Goal: Information Seeking & Learning: Check status

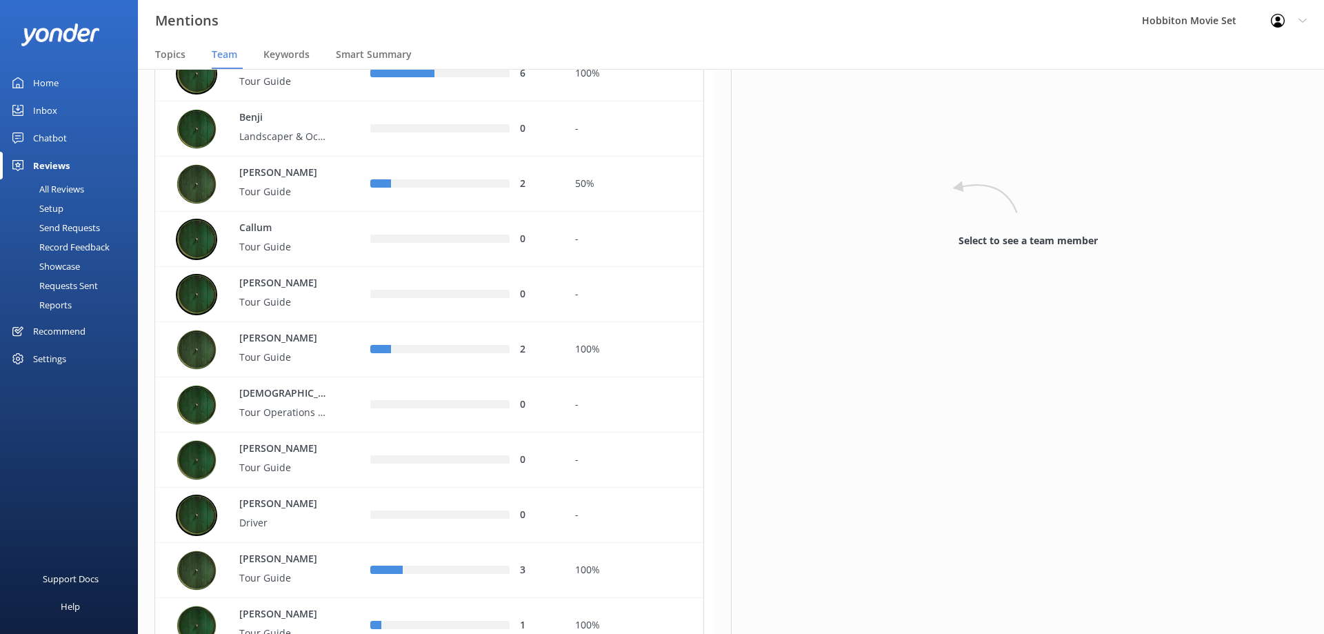
scroll to position [941, 0]
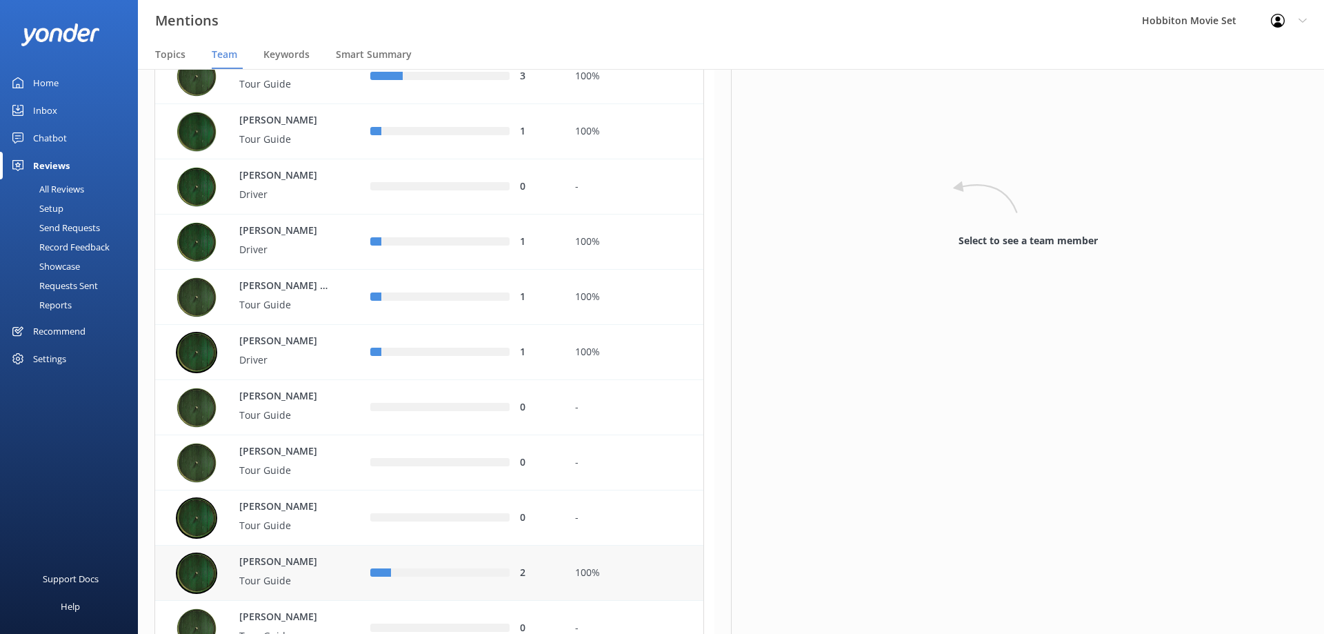
click at [382, 570] on div "row" at bounding box center [380, 573] width 21 height 8
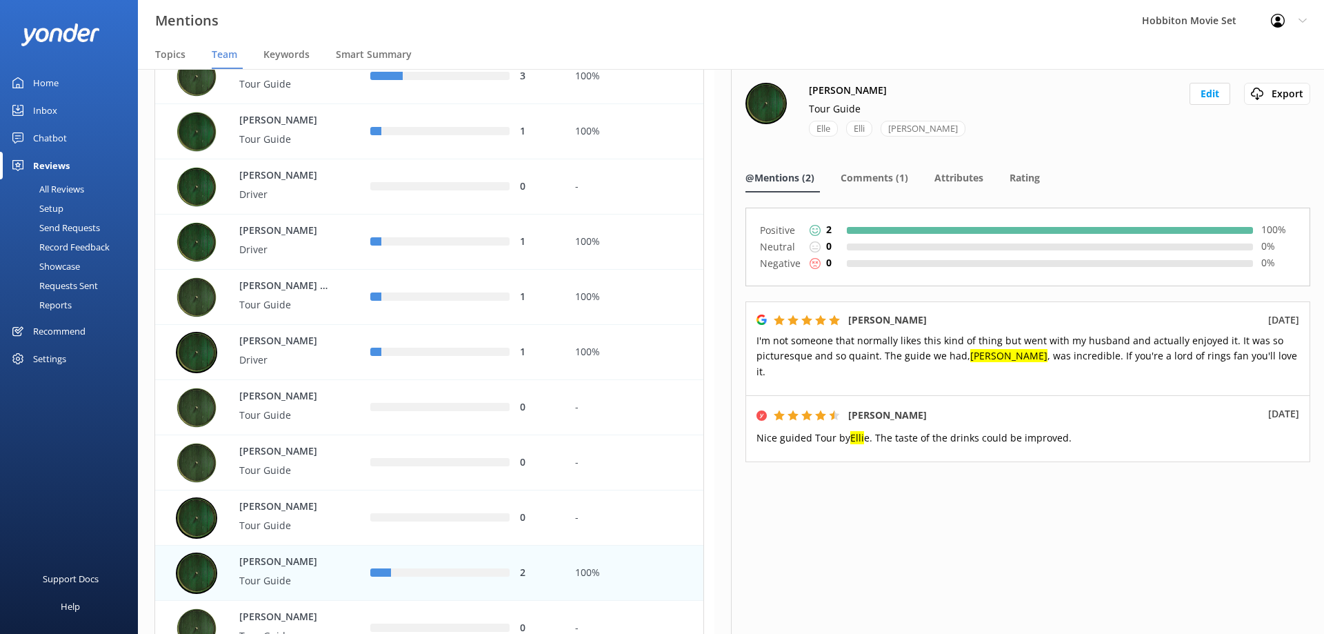
scroll to position [1435, 0]
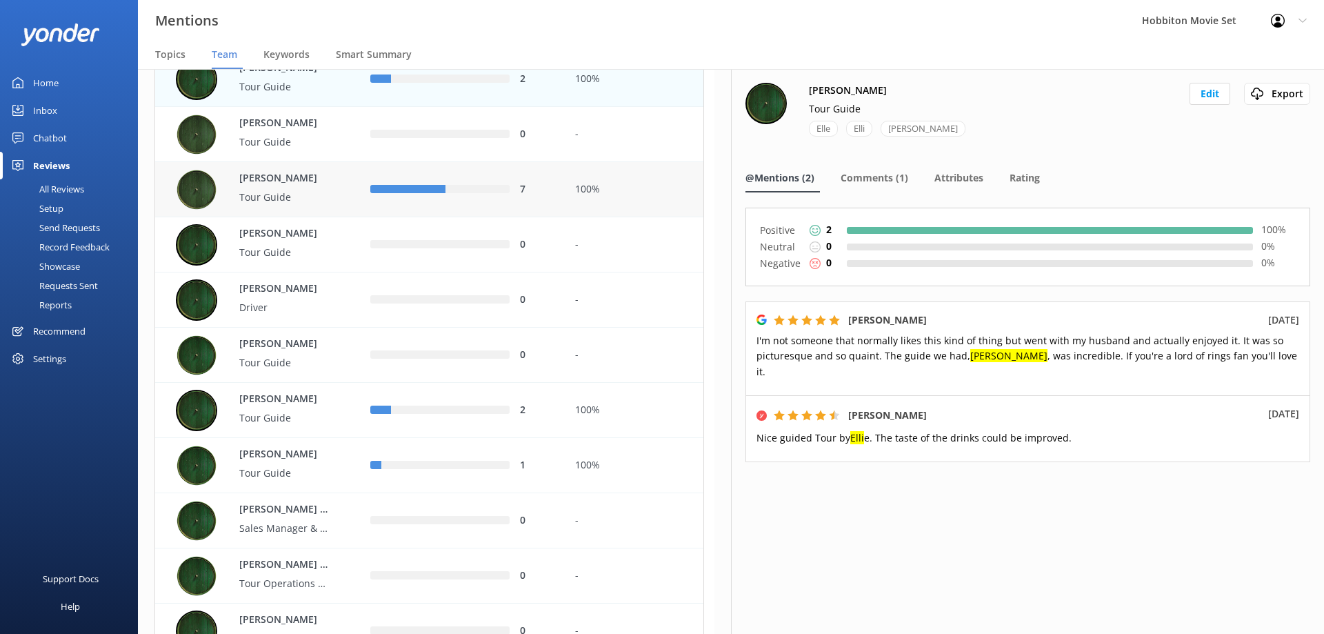
click at [390, 189] on div "row" at bounding box center [407, 189] width 75 height 8
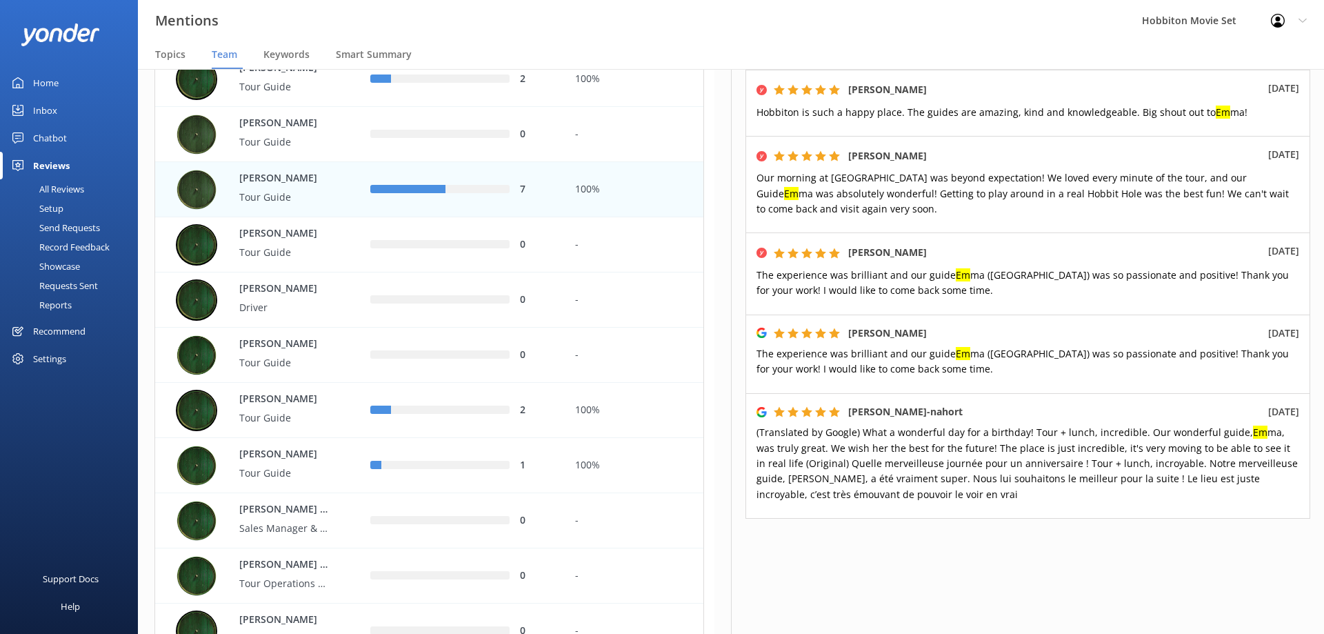
scroll to position [367, 0]
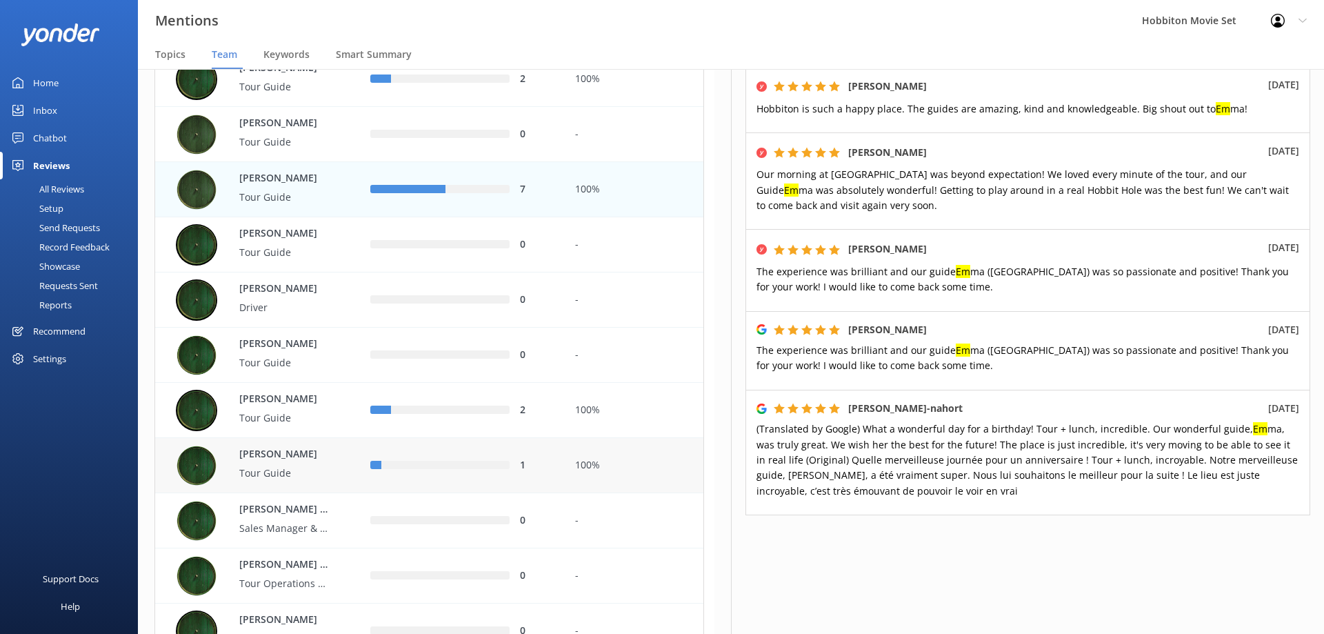
click at [470, 465] on div "row" at bounding box center [445, 465] width 128 height 8
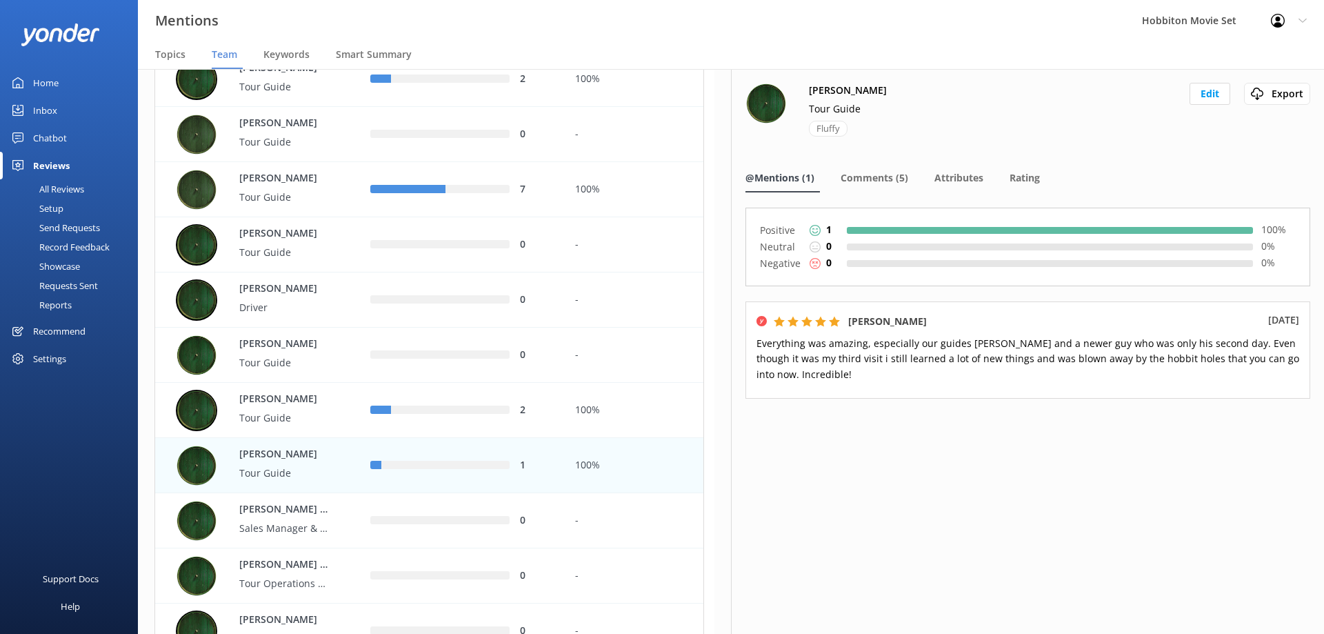
scroll to position [1929, 0]
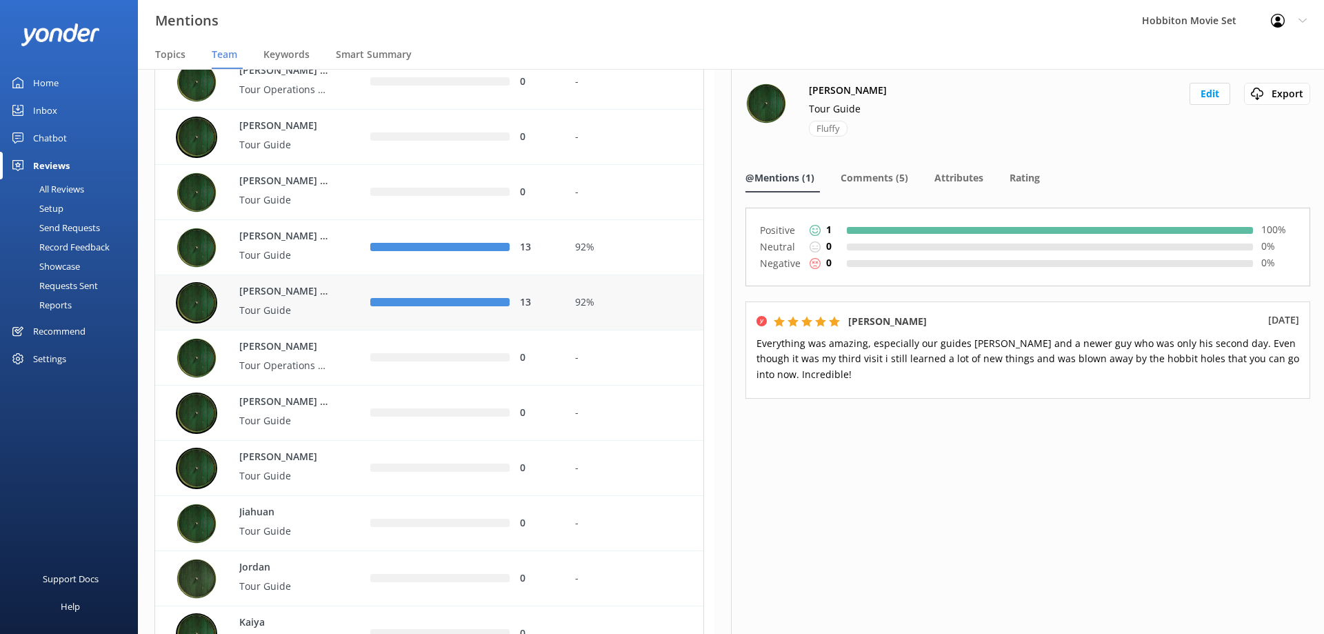
click at [423, 301] on div "row" at bounding box center [439, 303] width 139 height 8
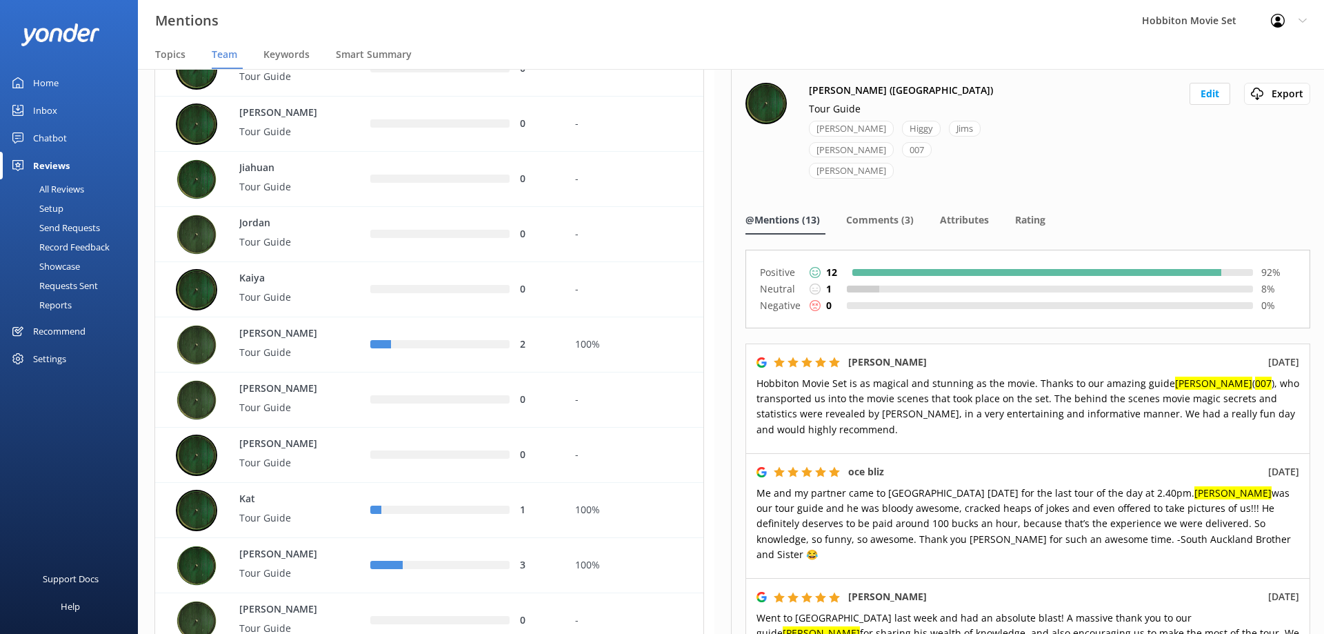
scroll to position [2273, 0]
click at [422, 341] on div "row" at bounding box center [450, 344] width 119 height 8
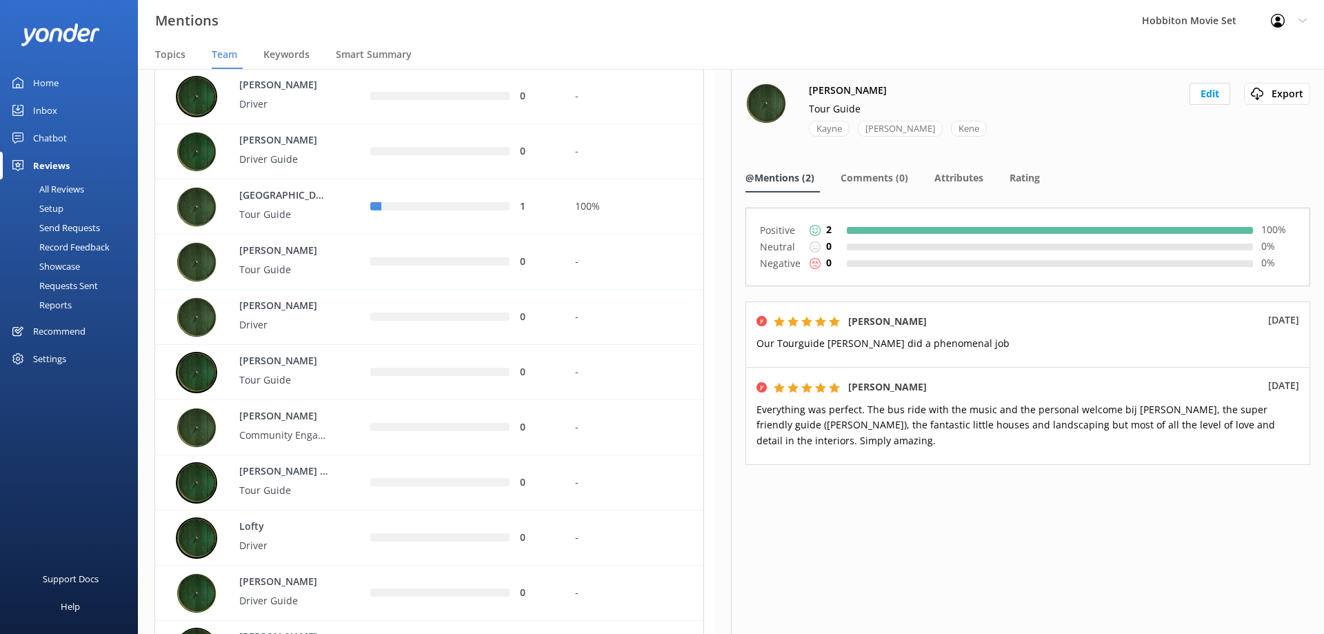
scroll to position [2963, 0]
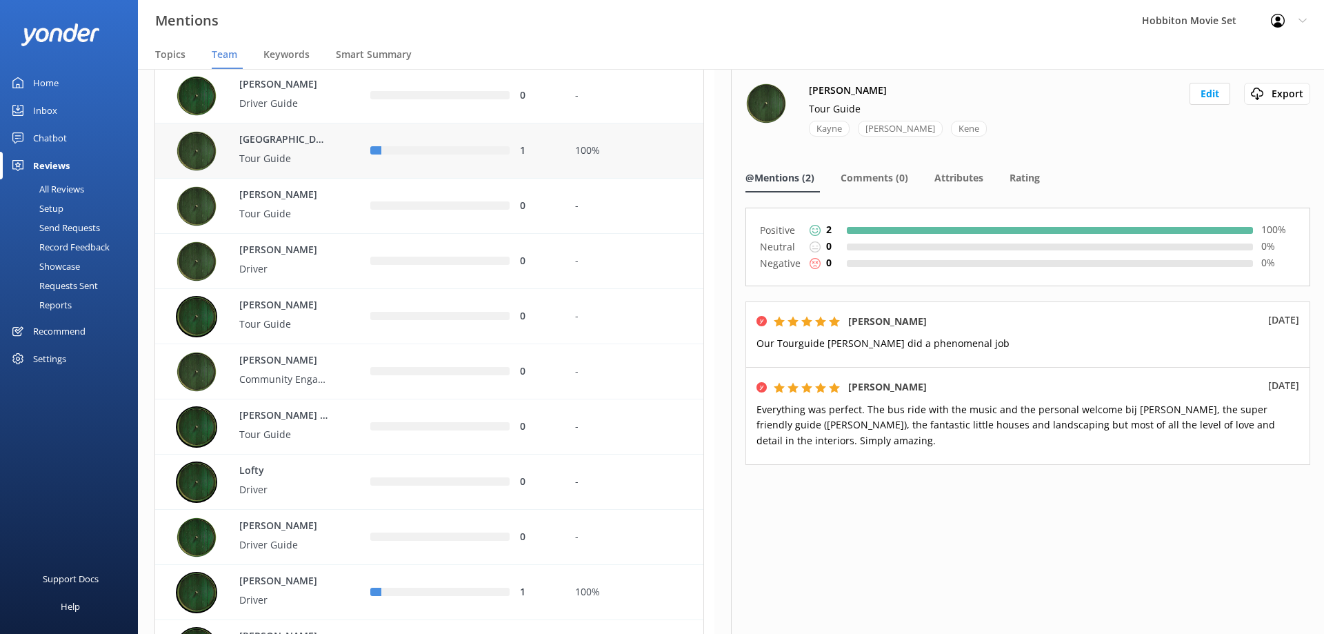
click at [396, 150] on div "row" at bounding box center [445, 151] width 128 height 8
